Goal: Find contact information: Find contact information

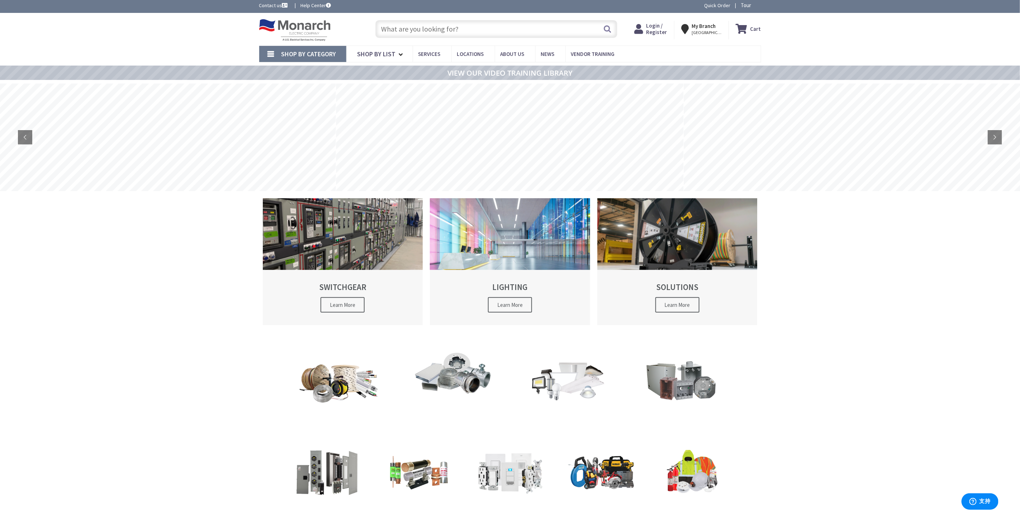
scroll to position [30, 0]
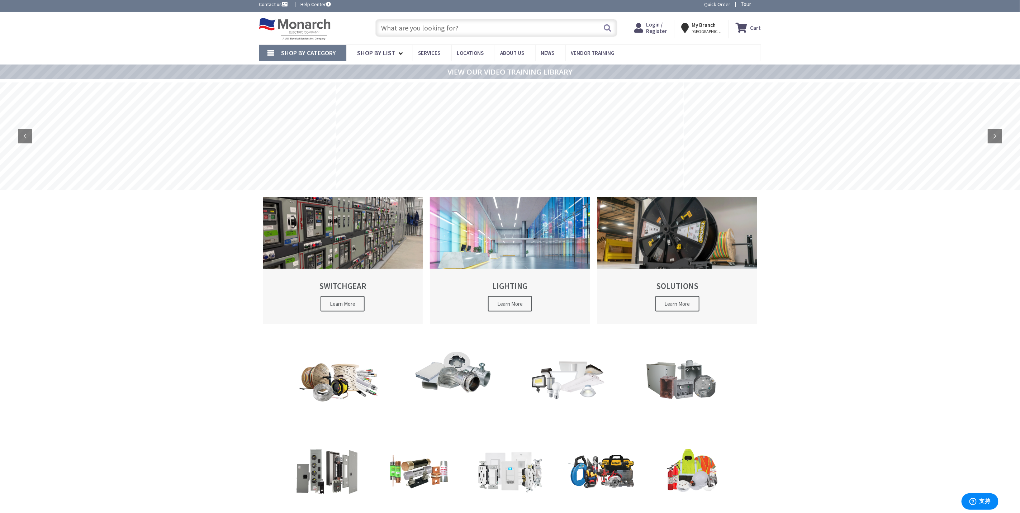
click at [679, 324] on div "Skip to Content Toggle Nav Search Cart My Cart Close" at bounding box center [510, 435] width 1020 height 846
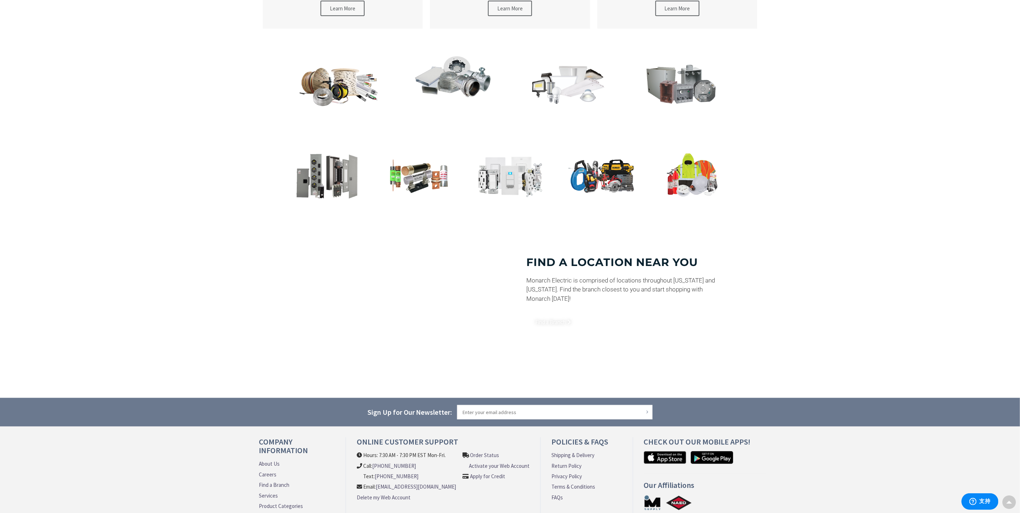
scroll to position [378, 0]
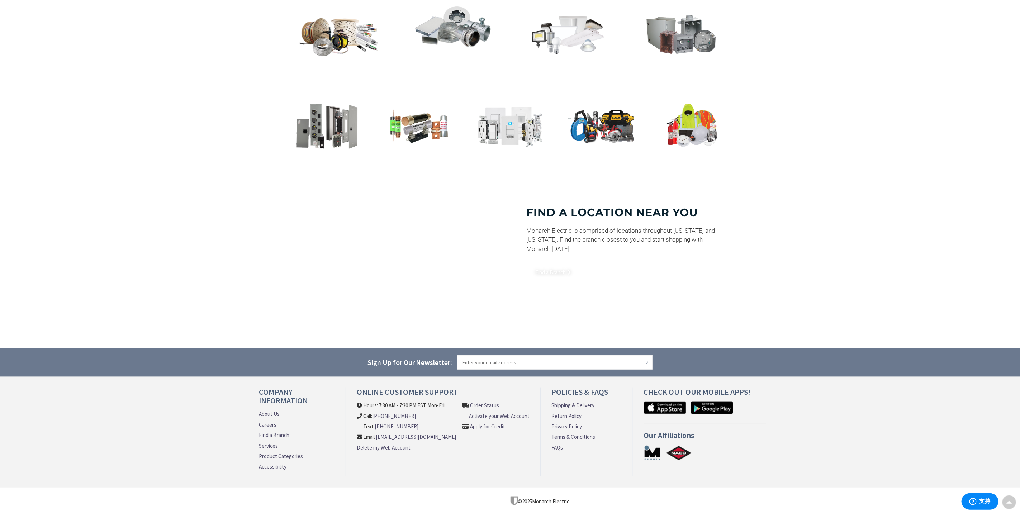
drag, startPoint x: 450, startPoint y: 442, endPoint x: 362, endPoint y: 412, distance: 93.2
click at [362, 342] on ul "Hours: 7:30 AM - 7:30 PM EST Mon-Fri. Call: 609-900-7679 Text: 609-900-7679 Ema…" at bounding box center [406, 427] width 99 height 53
copy ul "Call: 609-900-7679 Text: 609-900-7679 Email: customersupport@monarchelectric.com"
click at [273, 342] on link "Find a Branch" at bounding box center [274, 435] width 30 height 8
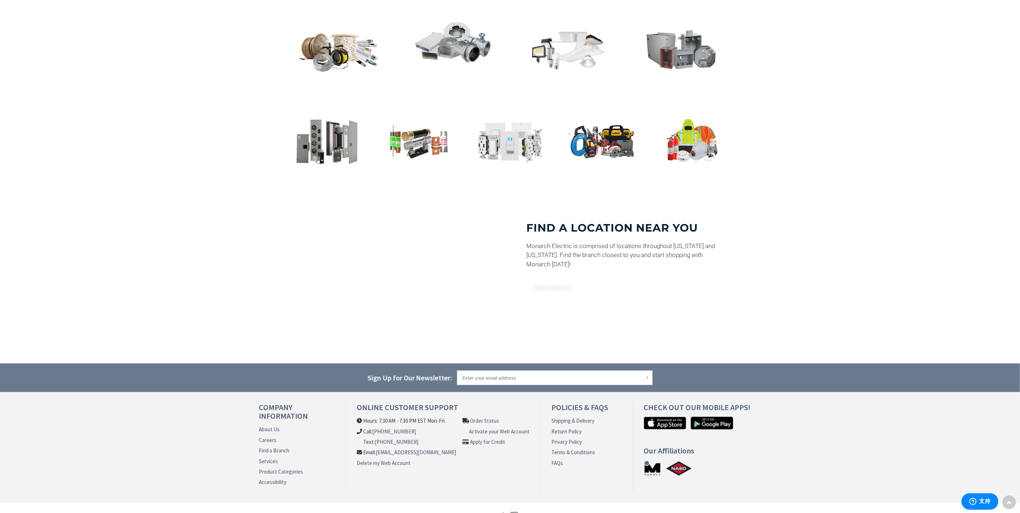
scroll to position [378, 0]
